Goal: Information Seeking & Learning: Learn about a topic

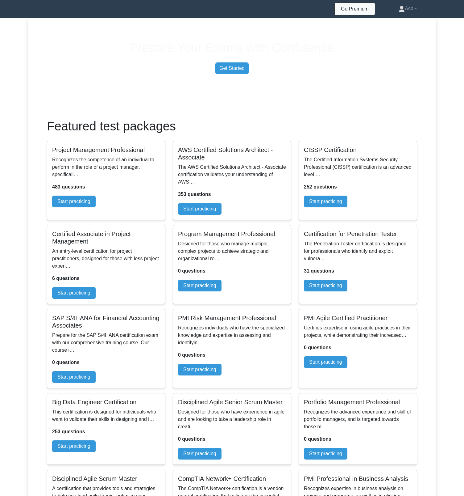
click at [416, 9] on link "Asd" at bounding box center [408, 8] width 48 height 12
click at [401, 35] on link "Settings" at bounding box center [408, 33] width 49 height 10
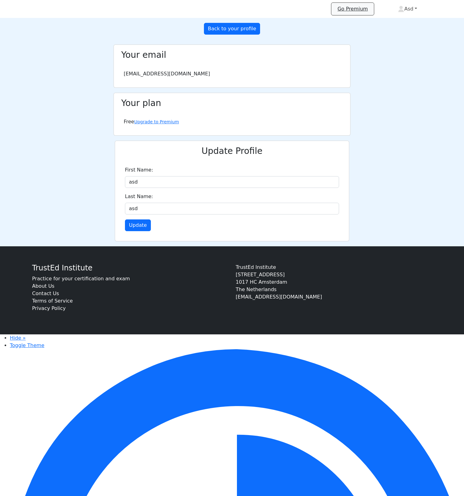
click at [408, 13] on link "Asd" at bounding box center [407, 9] width 49 height 12
click at [407, 23] on link "Profile" at bounding box center [408, 24] width 49 height 10
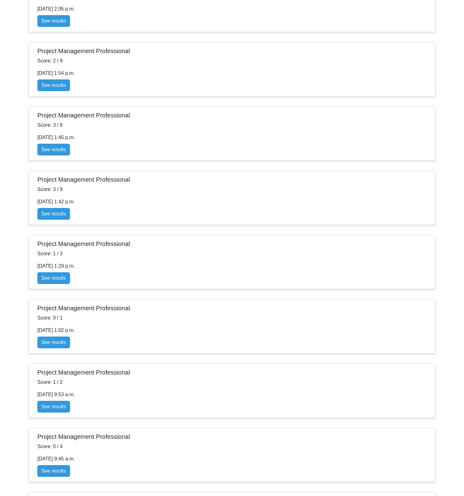
scroll to position [938, 0]
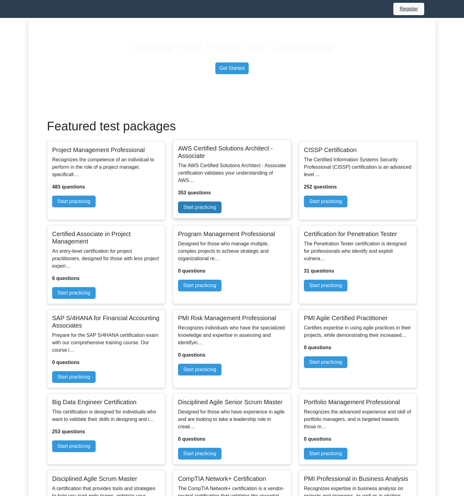
click at [222, 213] on link "Start practicing" at bounding box center [200, 207] width 44 height 12
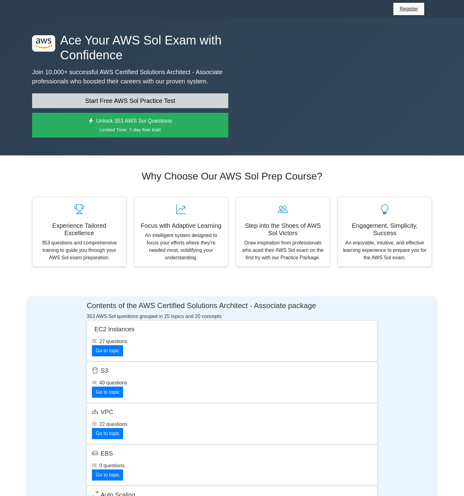
click at [178, 108] on link "Start Free AWS Sol Practice Test" at bounding box center [130, 100] width 196 height 15
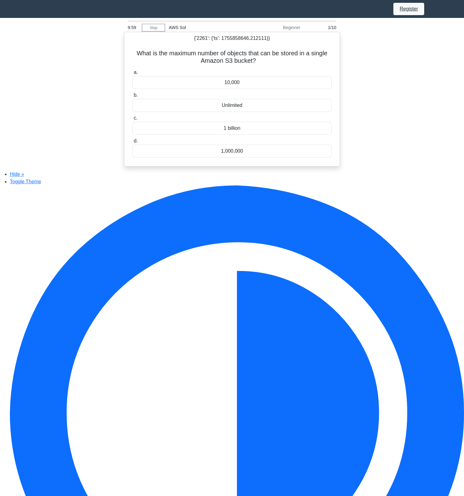
click at [229, 84] on div "10,000" at bounding box center [231, 82] width 199 height 13
click at [132, 74] on input "a. 10,000" at bounding box center [132, 72] width 0 height 4
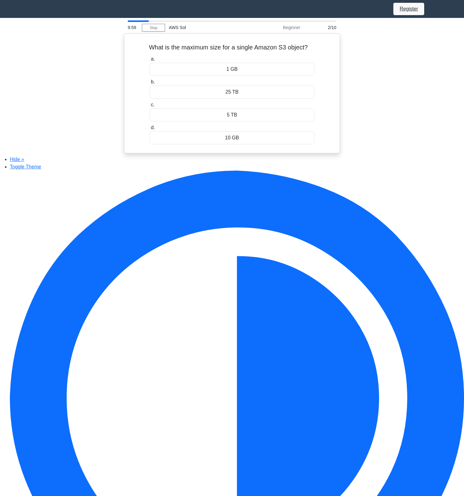
click at [229, 84] on label "b. 25 TB" at bounding box center [232, 88] width 165 height 20
click at [150, 84] on input "b. 25 TB" at bounding box center [150, 82] width 0 height 4
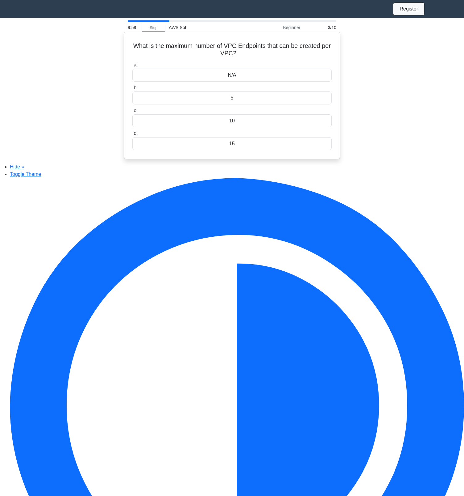
click at [232, 76] on div "N/A" at bounding box center [231, 75] width 199 height 13
click at [132, 67] on input "a. N/A" at bounding box center [132, 65] width 0 height 4
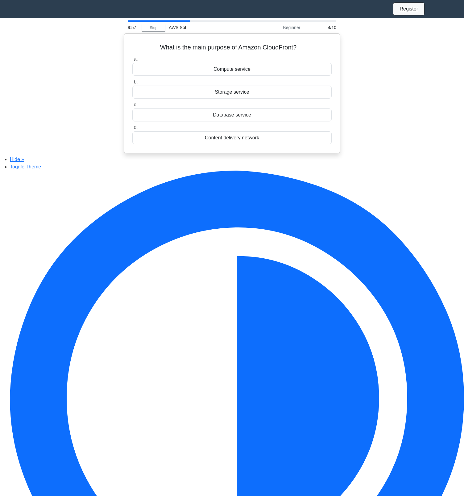
click at [232, 76] on div "Compute service" at bounding box center [231, 69] width 199 height 13
click at [132, 61] on input "a. Compute service" at bounding box center [132, 59] width 0 height 4
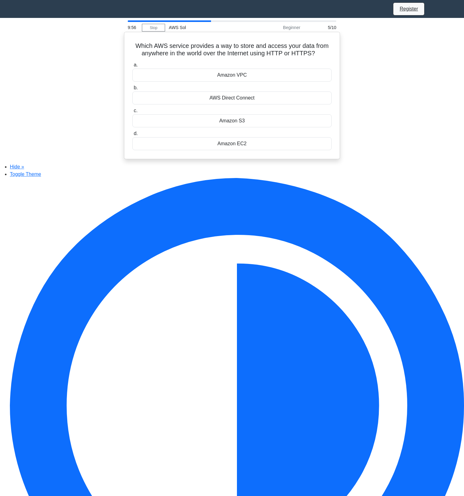
click at [232, 77] on div "Amazon VPC" at bounding box center [231, 75] width 199 height 13
click at [132, 67] on input "a. Amazon VPC" at bounding box center [132, 65] width 0 height 4
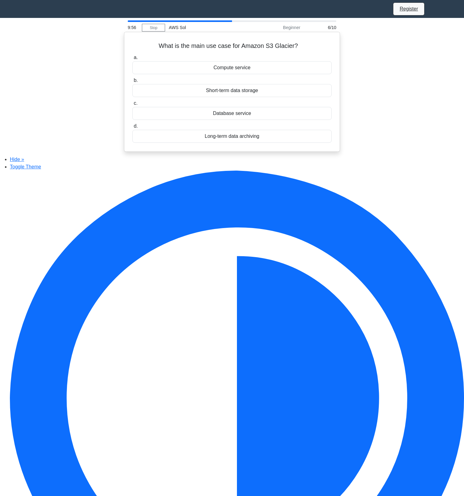
click at [235, 72] on div "Compute service" at bounding box center [231, 67] width 199 height 13
click at [132, 60] on input "a. Compute service" at bounding box center [132, 58] width 0 height 4
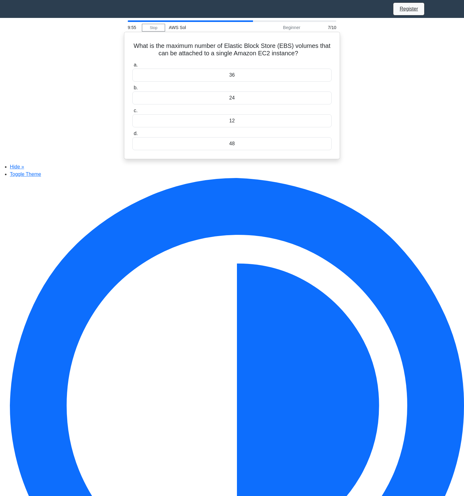
click at [235, 73] on div "36" at bounding box center [231, 75] width 199 height 13
click at [132, 67] on input "a. 36" at bounding box center [132, 65] width 0 height 4
click at [235, 72] on div "Amazon S3" at bounding box center [231, 75] width 199 height 13
click at [132, 67] on input "a. Amazon S3" at bounding box center [132, 65] width 0 height 4
click at [235, 79] on div "16 TB" at bounding box center [231, 75] width 199 height 13
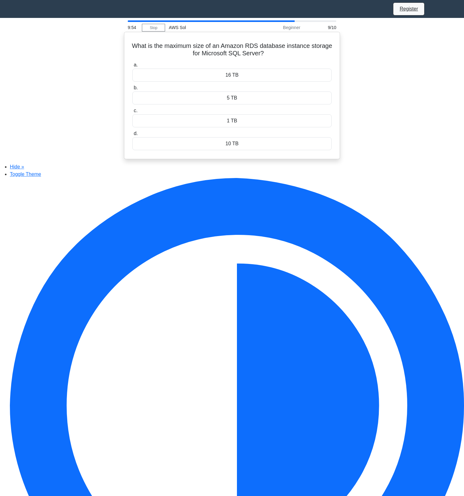
click at [132, 67] on input "a. 16 TB" at bounding box center [132, 65] width 0 height 4
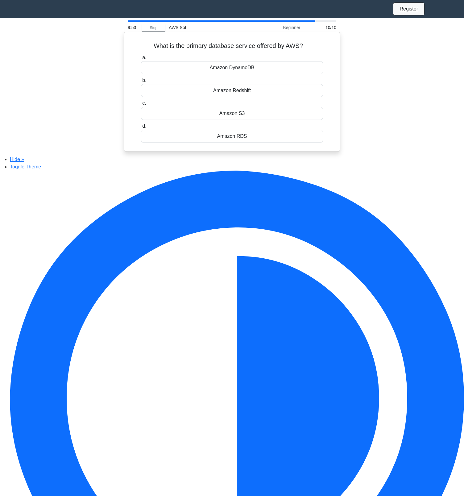
click at [236, 74] on div "Amazon DynamoDB" at bounding box center [232, 67] width 182 height 13
click at [141, 60] on input "a. Amazon DynamoDB" at bounding box center [141, 58] width 0 height 4
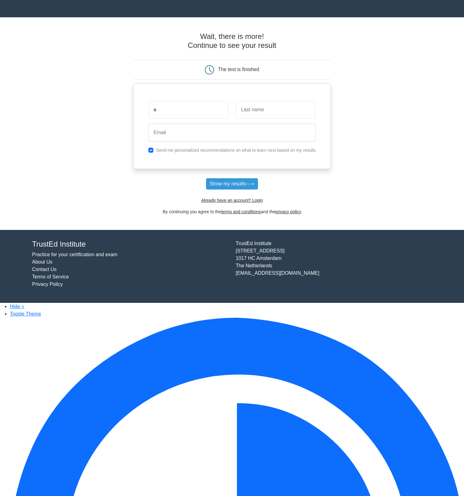
type input "a"
type input "b"
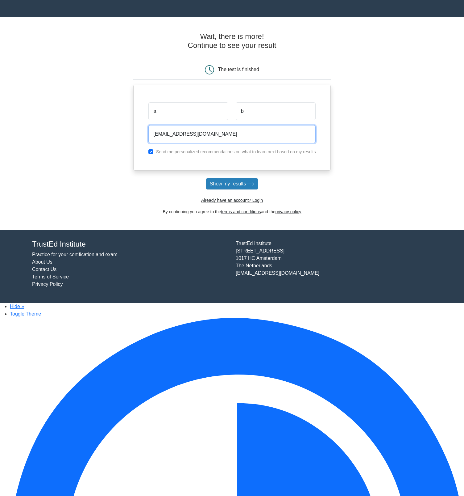
type input "jelmer+sdf34123@woovar.com"
click at [240, 190] on button "Show my results" at bounding box center [232, 184] width 52 height 12
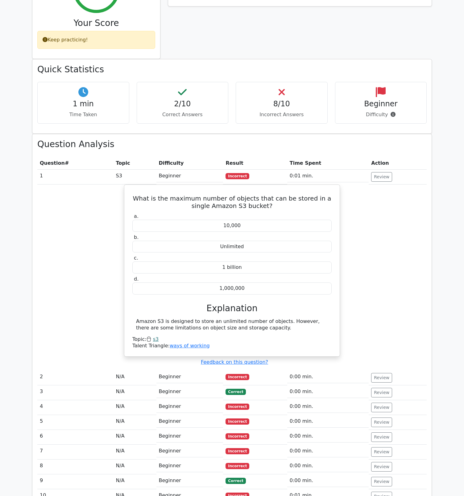
scroll to position [228, 0]
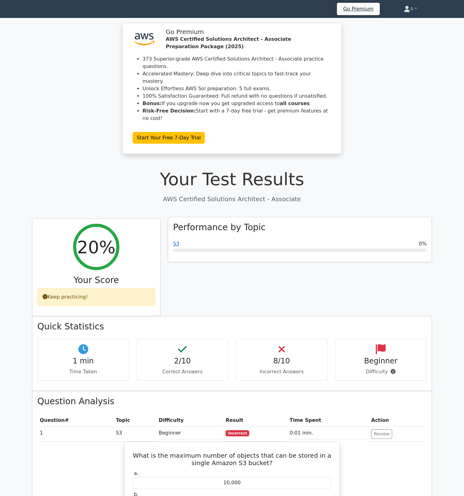
click at [176, 246] on link "S3" at bounding box center [176, 244] width 6 height 6
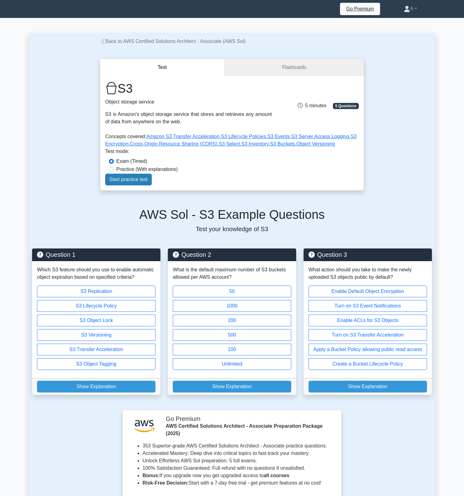
click at [152, 185] on link "Start practice test" at bounding box center [128, 180] width 47 height 12
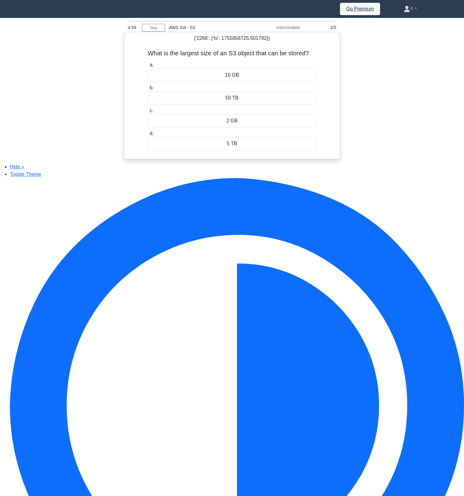
click at [233, 81] on div "10 GB" at bounding box center [233, 75] width 168 height 13
click at [149, 67] on input "a. 10 GB" at bounding box center [149, 65] width 0 height 4
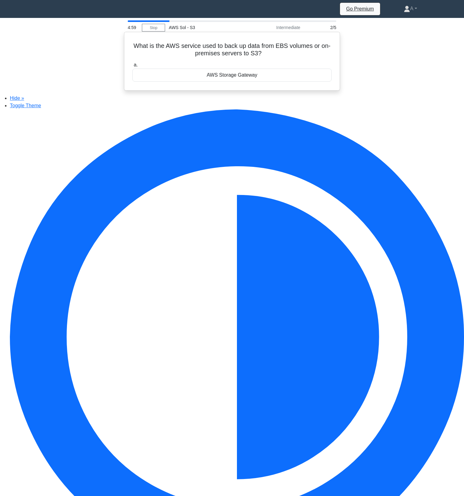
click at [233, 79] on div "AWS Storage Gateway" at bounding box center [231, 75] width 199 height 13
click at [132, 67] on input "a. AWS Storage Gateway" at bounding box center [132, 65] width 0 height 4
click at [233, 79] on div "AWS Storage Gateway" at bounding box center [231, 75] width 199 height 13
click at [132, 67] on input "a. AWS Storage Gateway" at bounding box center [132, 65] width 0 height 4
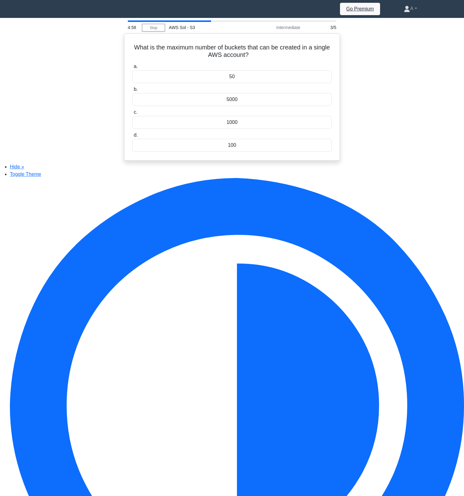
click at [233, 79] on div "50" at bounding box center [231, 76] width 199 height 13
click at [132, 69] on input "a. 50" at bounding box center [132, 67] width 0 height 4
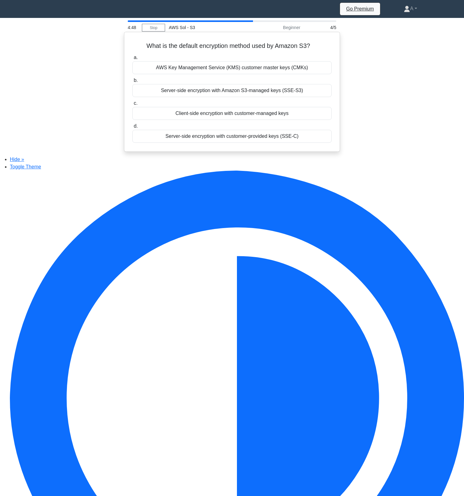
click at [246, 69] on div "AWS Key Management Service (KMS) customer master keys (CMKs)" at bounding box center [231, 67] width 199 height 13
click at [132, 60] on input "a. AWS Key Management Service (KMS) customer master keys (CMKs)" at bounding box center [132, 58] width 0 height 4
click at [243, 94] on div "The object is moved to a temporary archive but can be recovered for up to 30 da…" at bounding box center [231, 90] width 199 height 13
click at [132, 82] on input "b. The object is moved to a temporary archive but can be recovered for up to 30…" at bounding box center [132, 80] width 0 height 4
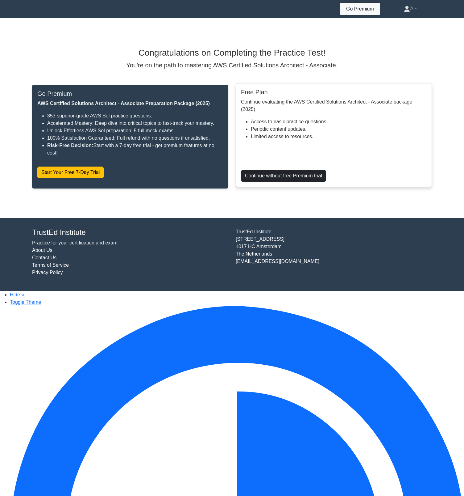
click at [292, 182] on link "Continue without free Premium trial" at bounding box center [283, 176] width 85 height 12
click at [293, 182] on link "Continue without free Premium trial" at bounding box center [283, 176] width 85 height 12
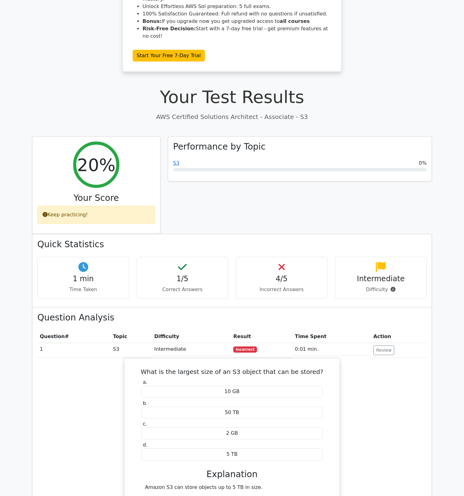
scroll to position [80, 0]
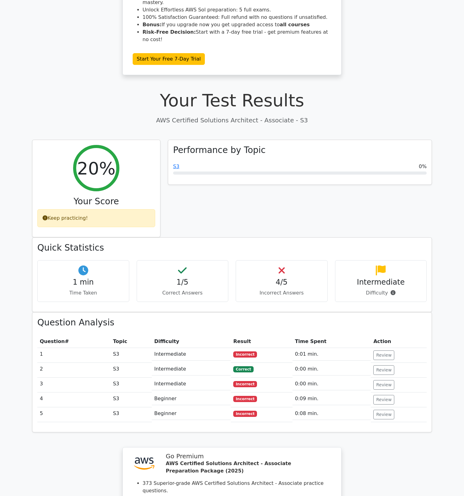
scroll to position [80, 0]
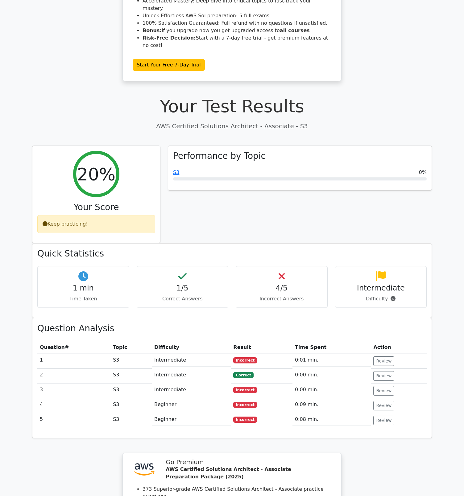
scroll to position [80, 0]
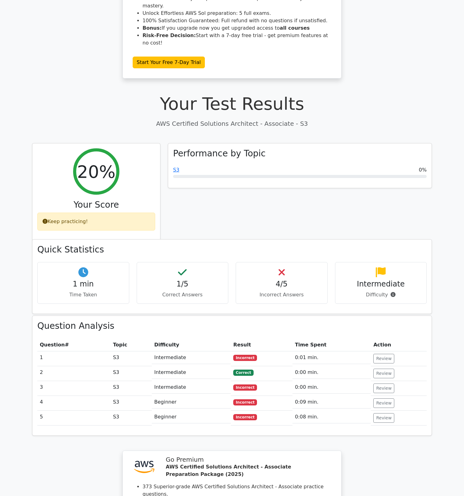
scroll to position [80, 0]
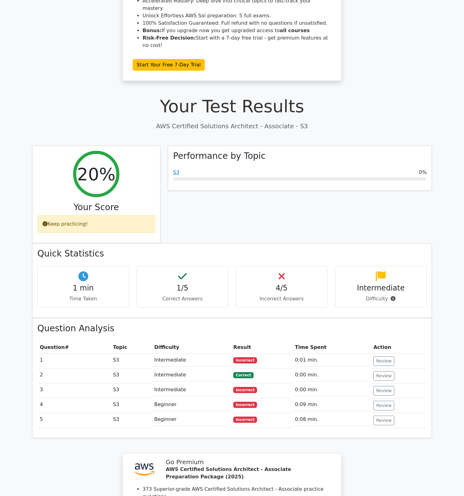
scroll to position [80, 0]
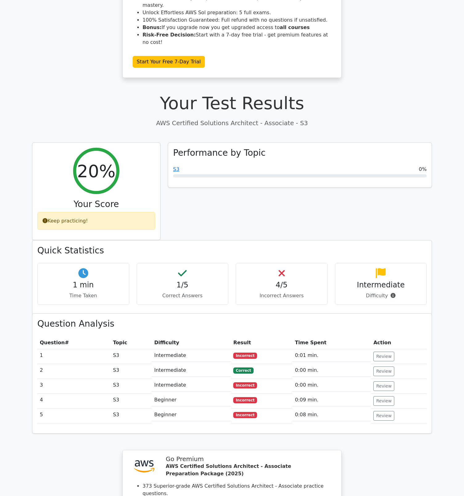
scroll to position [80, 0]
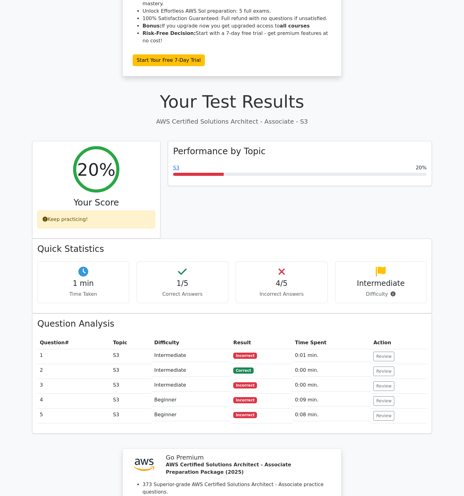
scroll to position [80, 0]
